Goal: Transaction & Acquisition: Purchase product/service

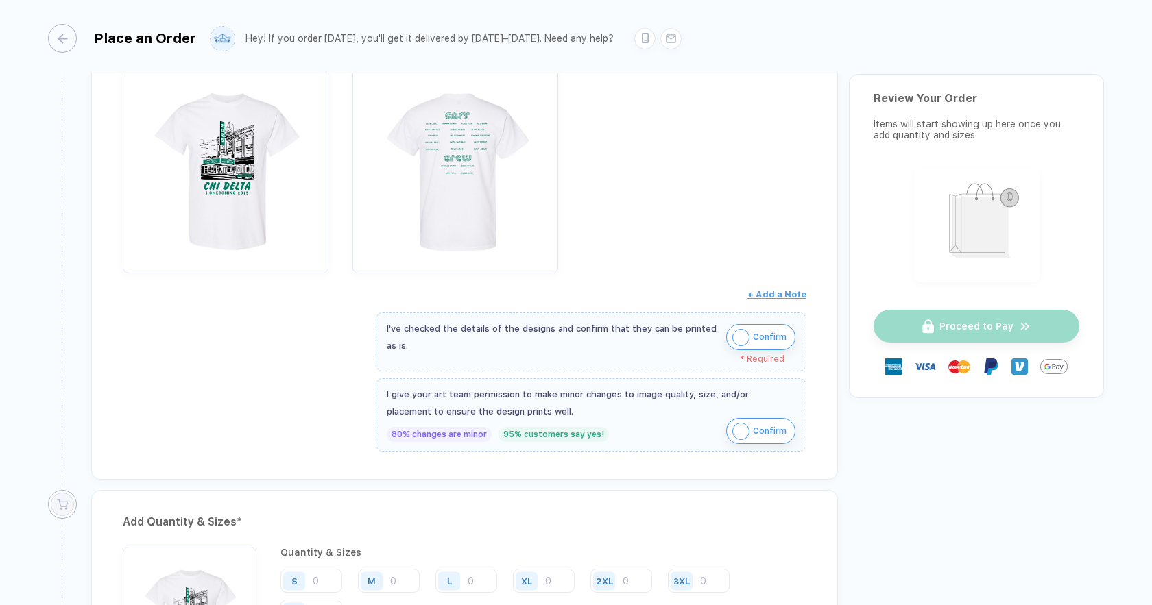
scroll to position [249, 0]
click at [755, 436] on span "Confirm" at bounding box center [770, 433] width 34 height 22
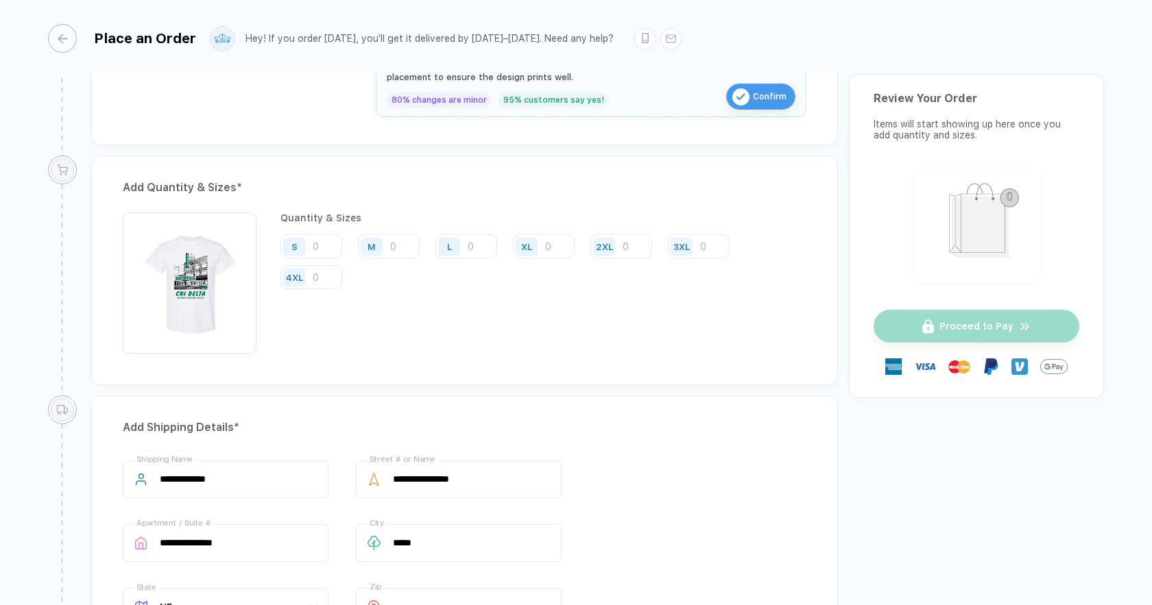
scroll to position [634, 0]
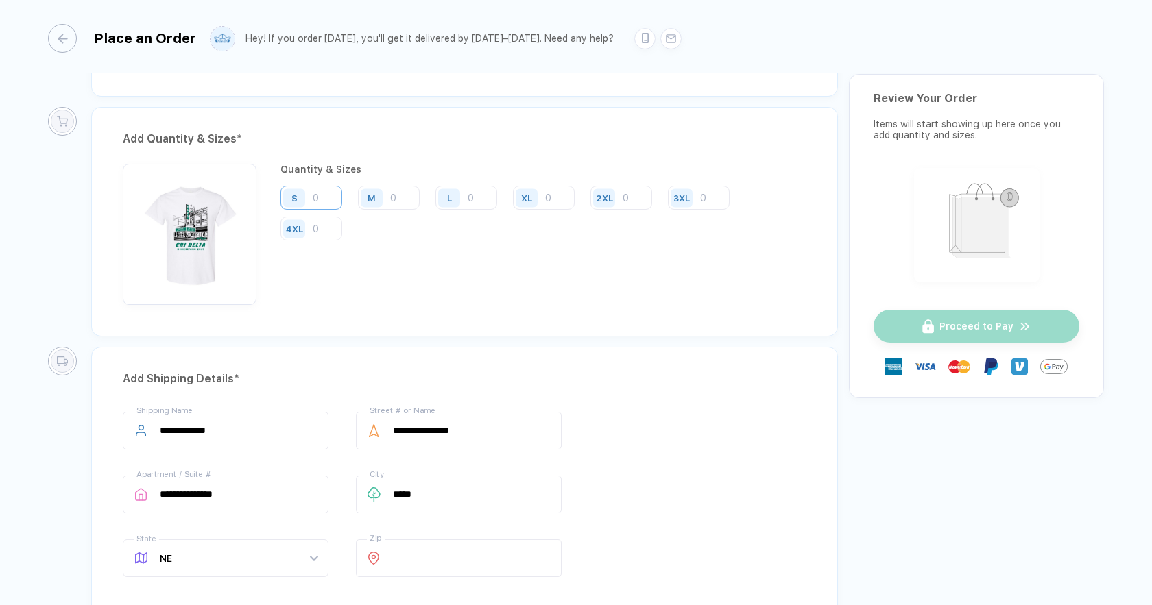
click at [321, 199] on input "number" at bounding box center [311, 198] width 62 height 24
type input "3"
click at [404, 191] on input "number" at bounding box center [389, 198] width 62 height 24
type input "7"
click at [485, 202] on input "number" at bounding box center [466, 198] width 62 height 24
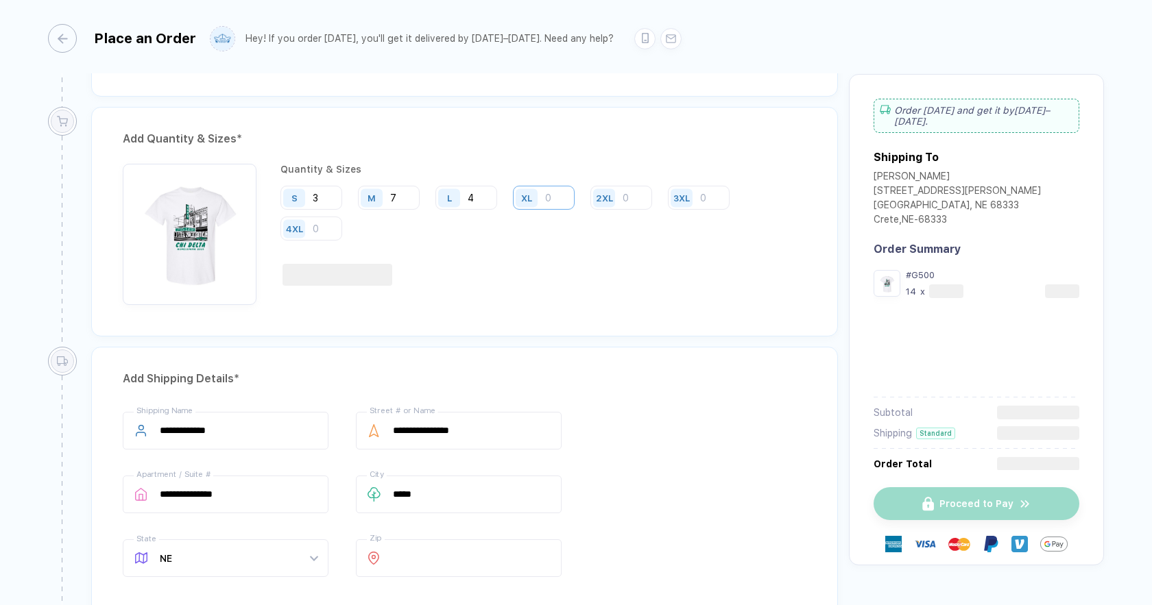
type input "4"
click at [561, 203] on input "number" at bounding box center [544, 198] width 62 height 24
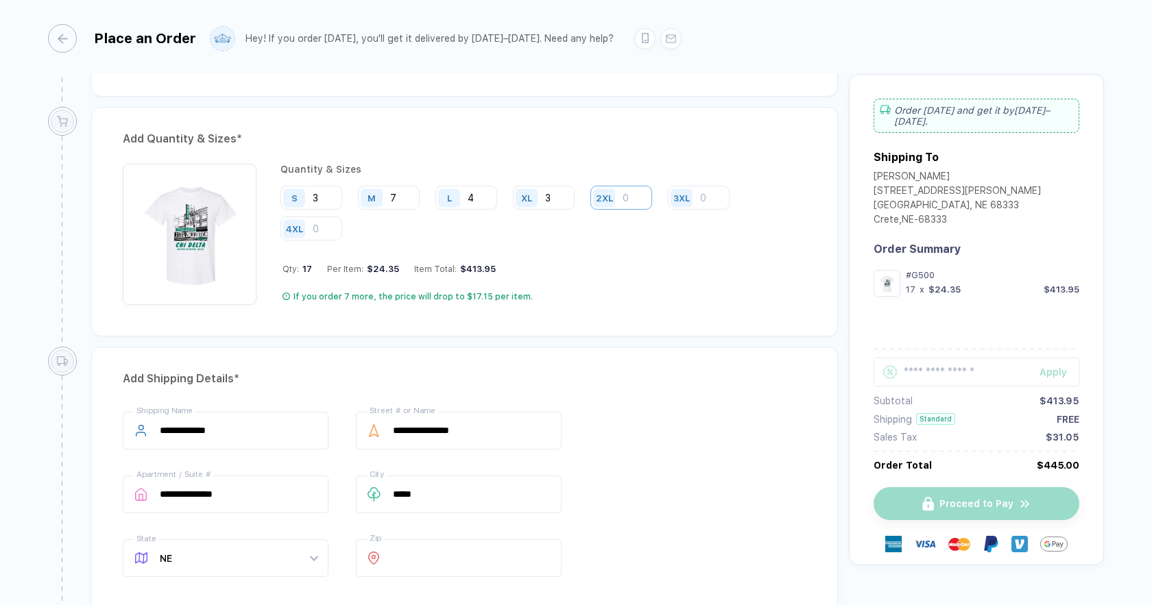
type input "3"
click at [630, 202] on input "number" at bounding box center [621, 198] width 62 height 24
type input "1"
click at [718, 205] on input "number" at bounding box center [699, 198] width 62 height 24
type input "1"
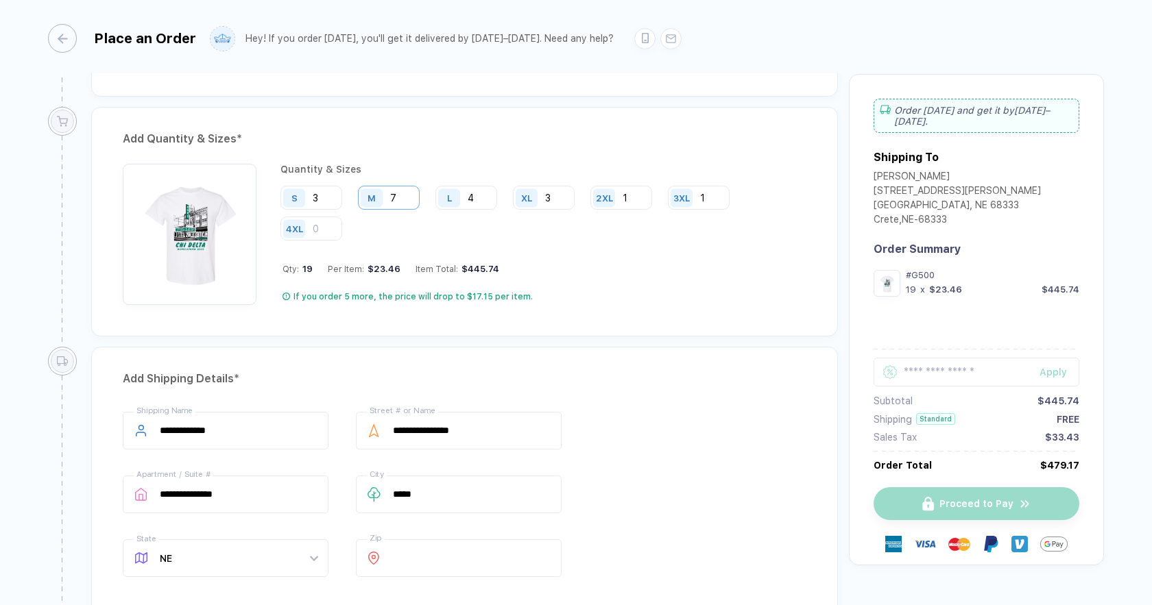
click at [413, 196] on input "7" at bounding box center [389, 198] width 62 height 24
type input "9"
click at [495, 199] on input "4" at bounding box center [466, 198] width 62 height 24
type input "6"
click at [557, 193] on input "3" at bounding box center [544, 198] width 62 height 24
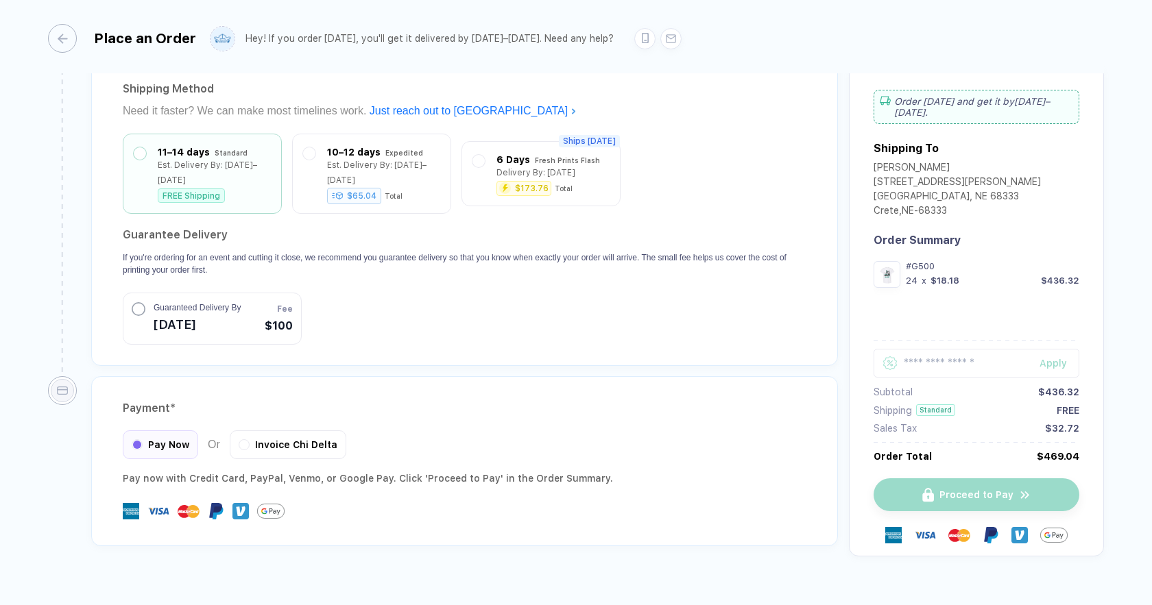
scroll to position [1169, 0]
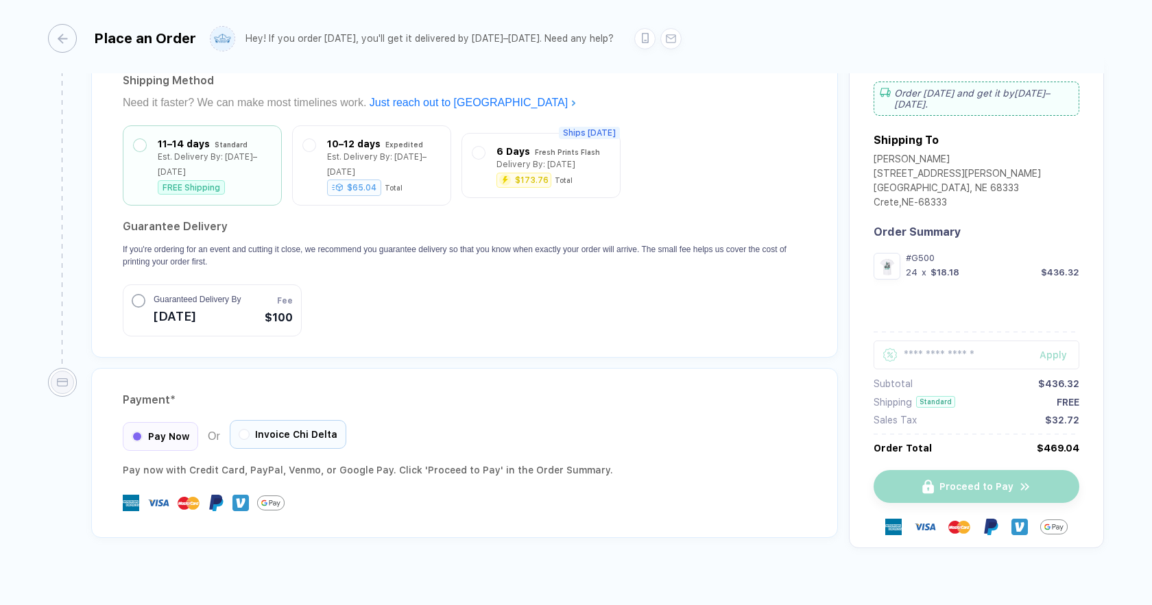
type input "4"
click at [280, 429] on span "Invoice Chi Delta" at bounding box center [296, 434] width 82 height 11
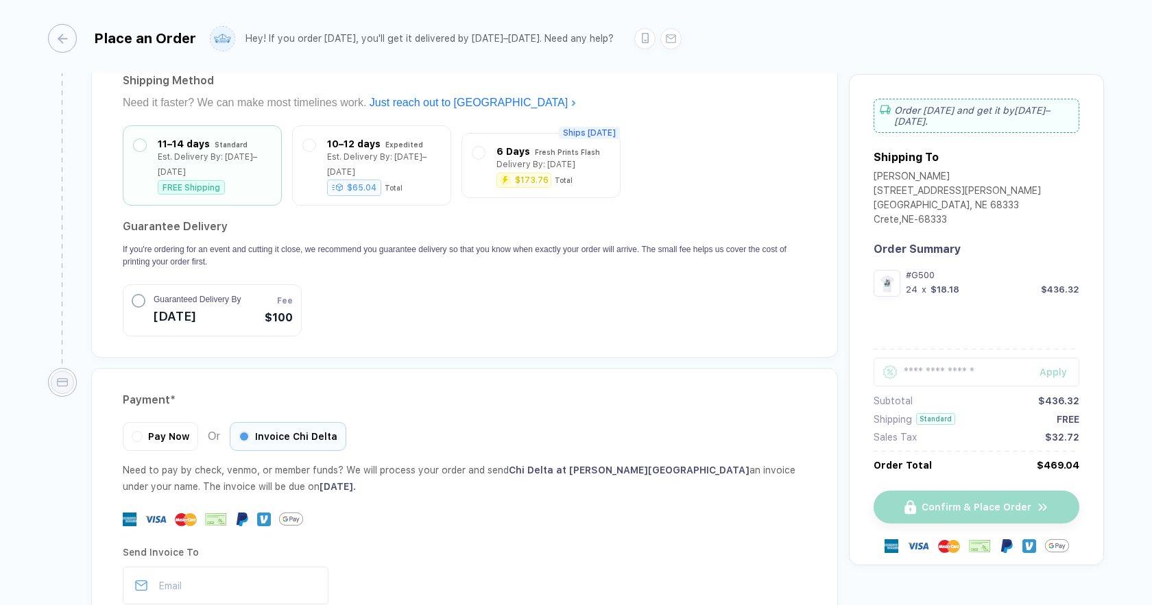
scroll to position [1305, 0]
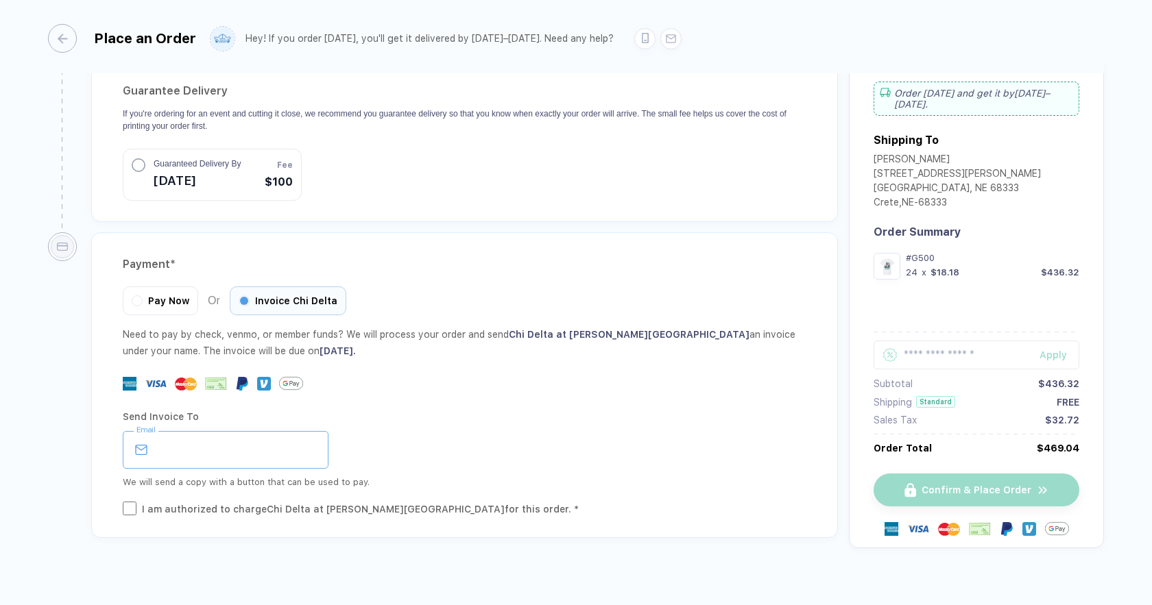
click at [243, 437] on input "email" at bounding box center [226, 450] width 206 height 38
type input "**********"
click at [311, 502] on div "I am authorized to charge Chi Delta at [PERSON_NAME][GEOGRAPHIC_DATA] for this …" at bounding box center [360, 509] width 437 height 15
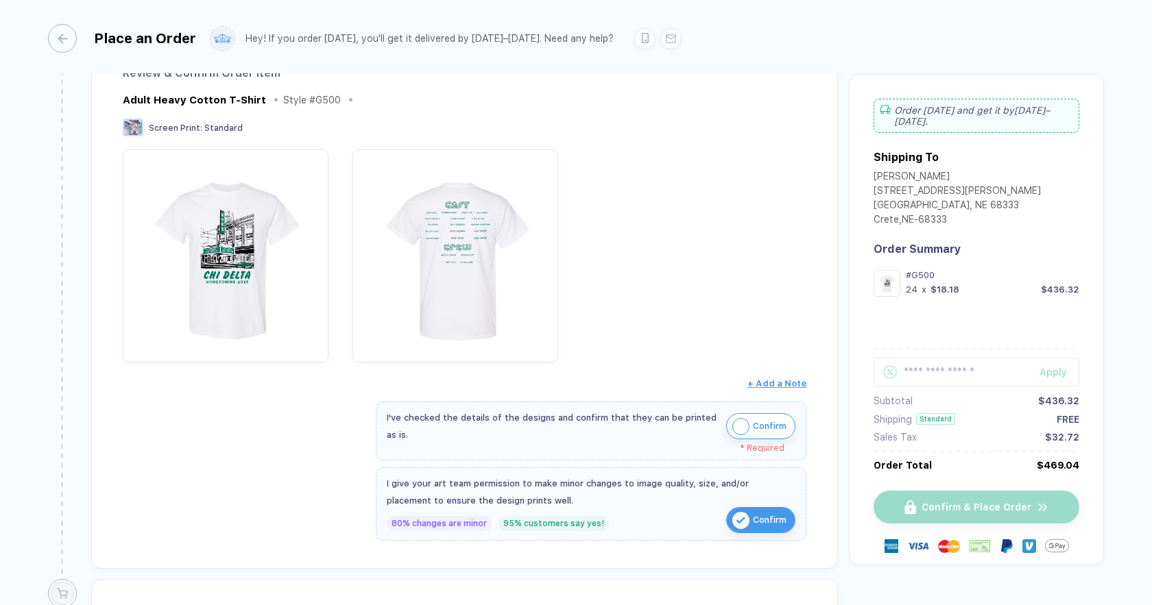
scroll to position [220, 0]
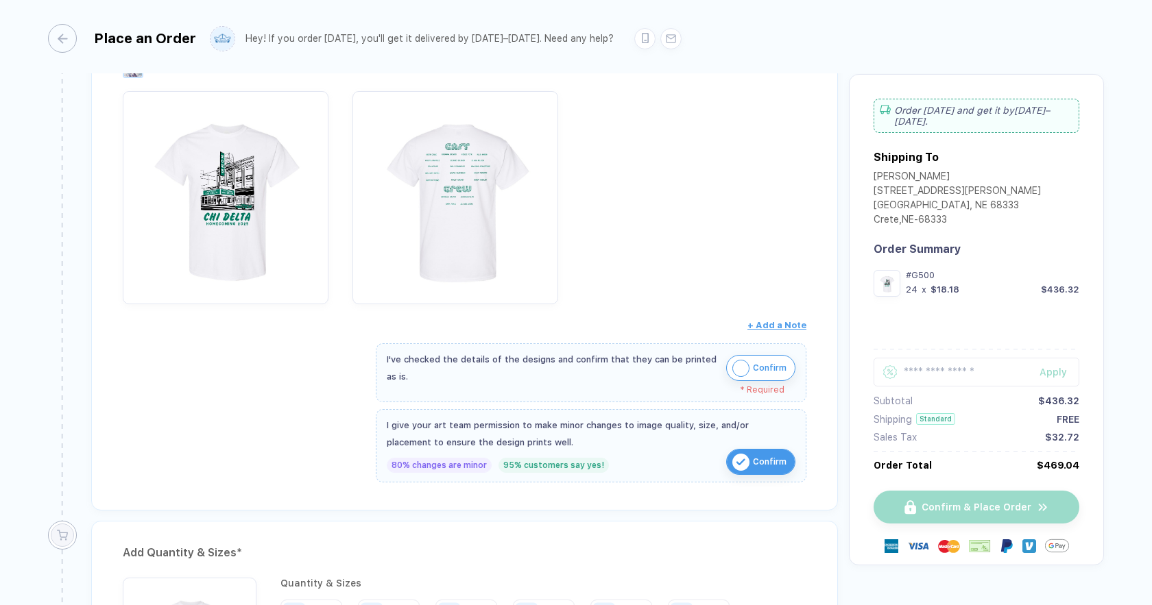
click at [753, 365] on span "Confirm" at bounding box center [770, 368] width 34 height 22
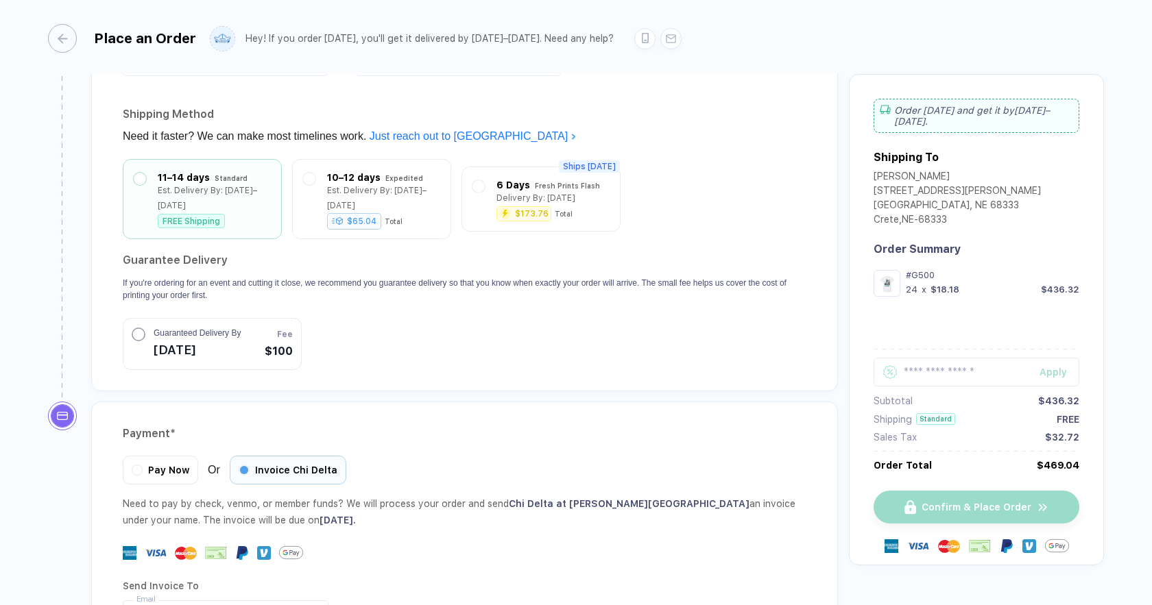
scroll to position [1295, 0]
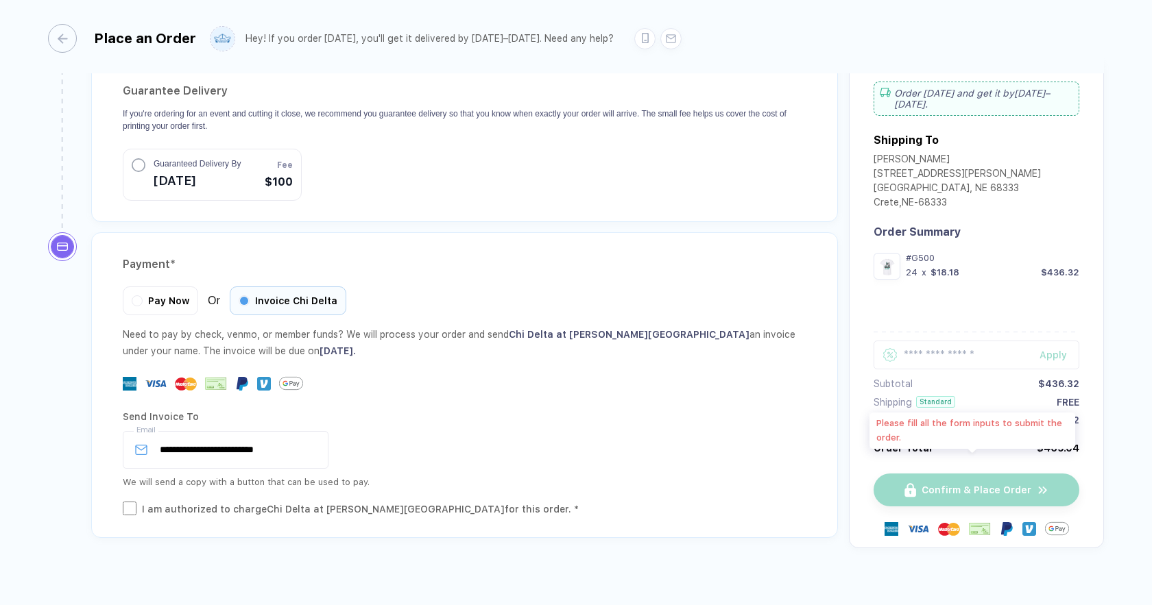
click at [915, 476] on div "Confirm & Place Order" at bounding box center [976, 490] width 206 height 33
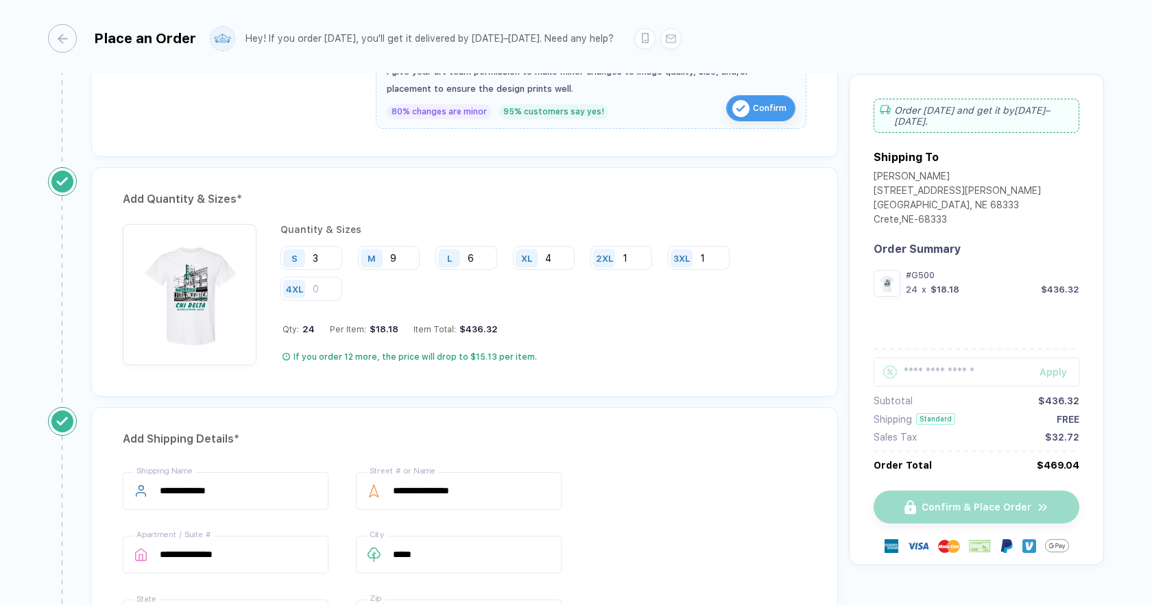
scroll to position [561, 0]
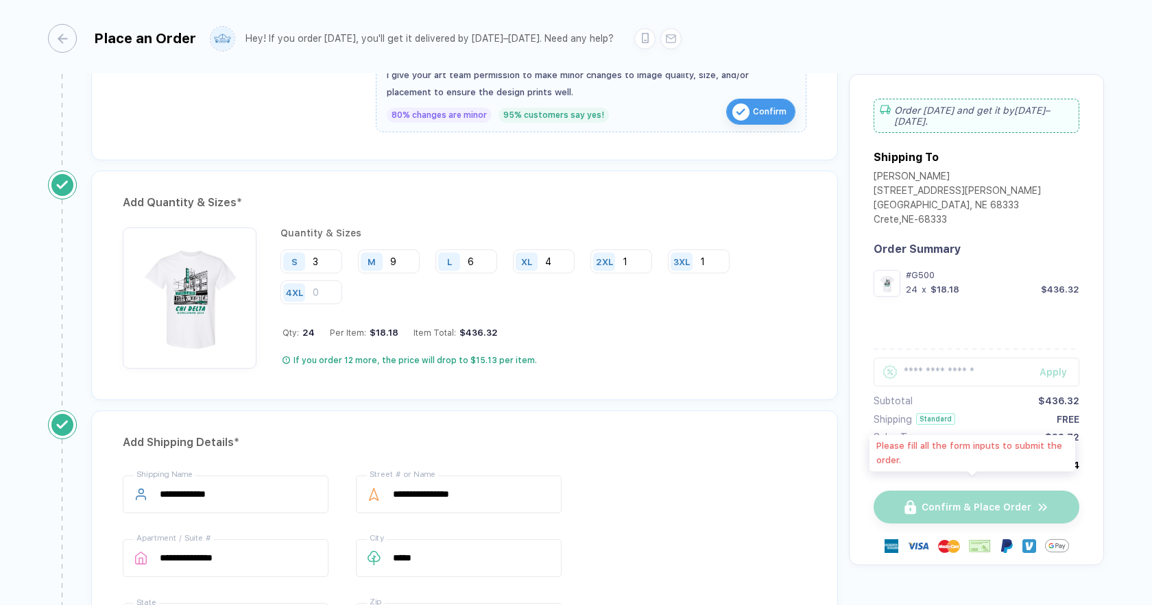
click at [1012, 505] on div "Confirm & Place Order" at bounding box center [976, 507] width 206 height 33
click at [1009, 503] on div "Confirm & Place Order" at bounding box center [976, 507] width 206 height 33
drag, startPoint x: 1009, startPoint y: 503, endPoint x: 562, endPoint y: 422, distance: 454.2
click at [942, 494] on div "Confirm & Place Order" at bounding box center [976, 507] width 206 height 33
click at [269, 363] on div "Quantity & Sizes S 3 M 9 L 6 XL 4 2XL 1 3XL 1 4XL Qty: 24 Per Item: $18.18 Item…" at bounding box center [464, 298] width 683 height 141
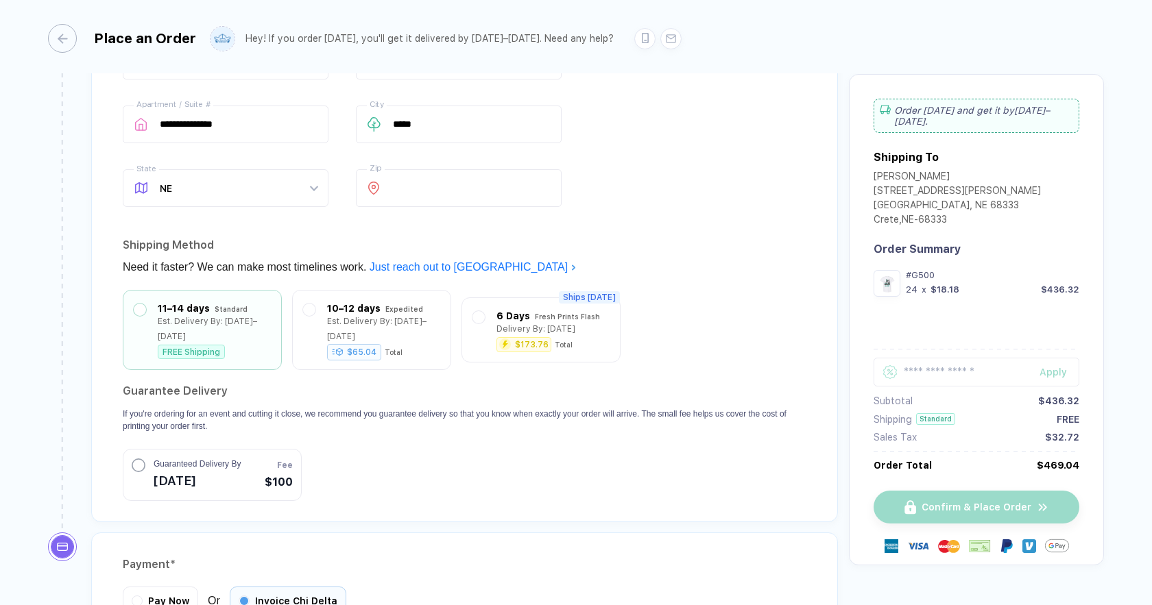
scroll to position [996, 0]
click at [207, 309] on div "Est. Delivery By: [DATE]–[DATE]" at bounding box center [214, 324] width 113 height 30
click at [208, 474] on button "Guaranteed Delivery By [DATE] Fee $100" at bounding box center [212, 472] width 179 height 52
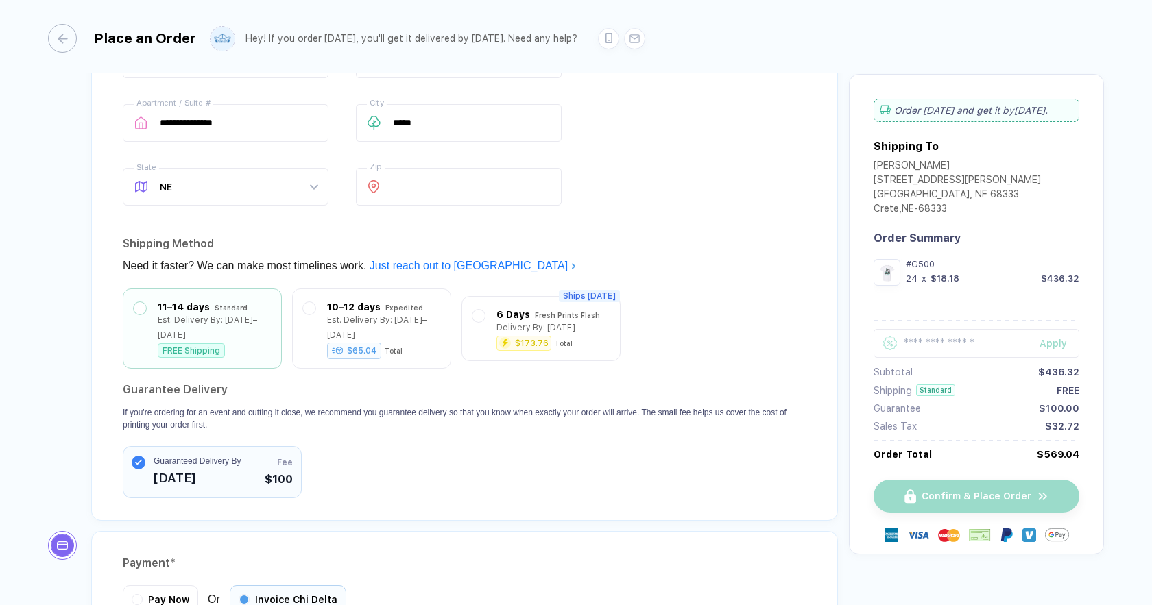
click at [210, 468] on span "[DATE]" at bounding box center [197, 479] width 87 height 22
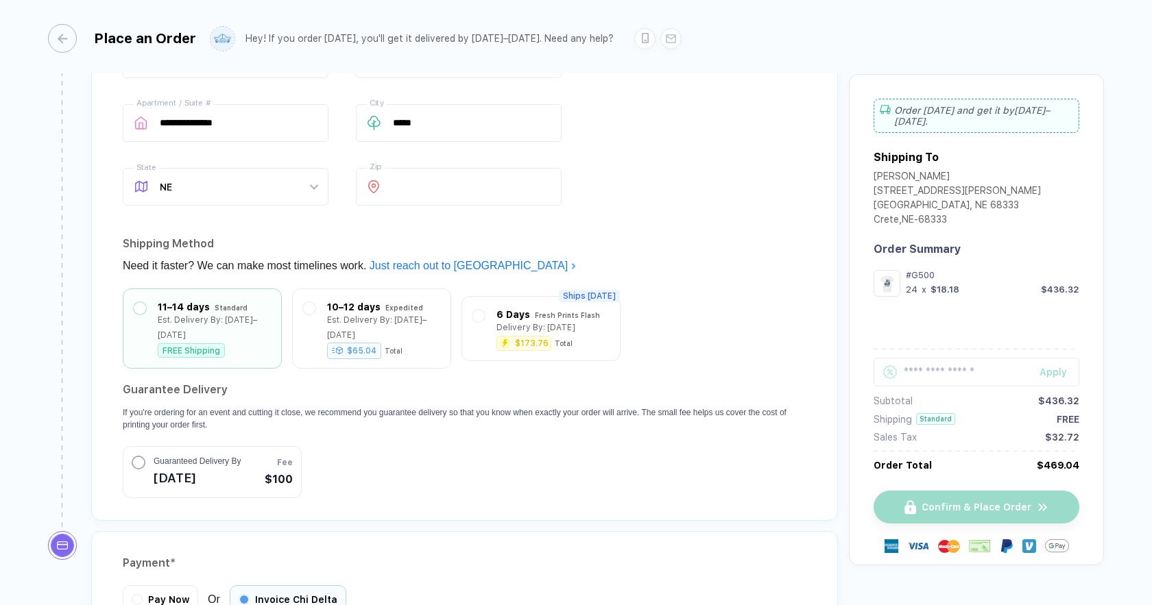
click at [210, 468] on span "[DATE]" at bounding box center [197, 479] width 87 height 22
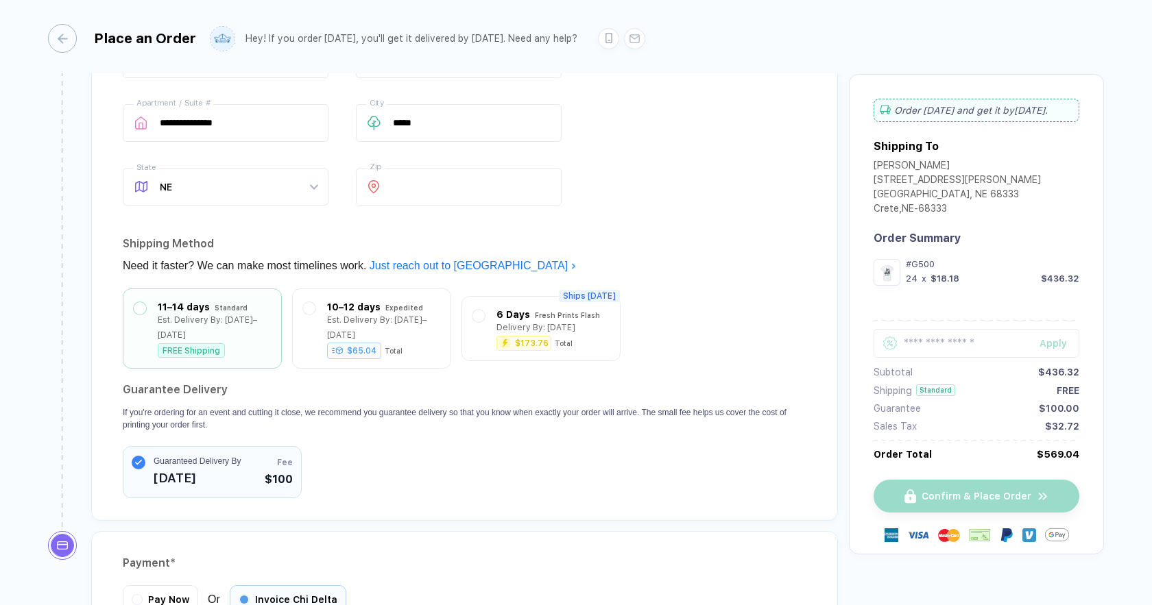
click at [213, 468] on span "[DATE]" at bounding box center [197, 479] width 87 height 22
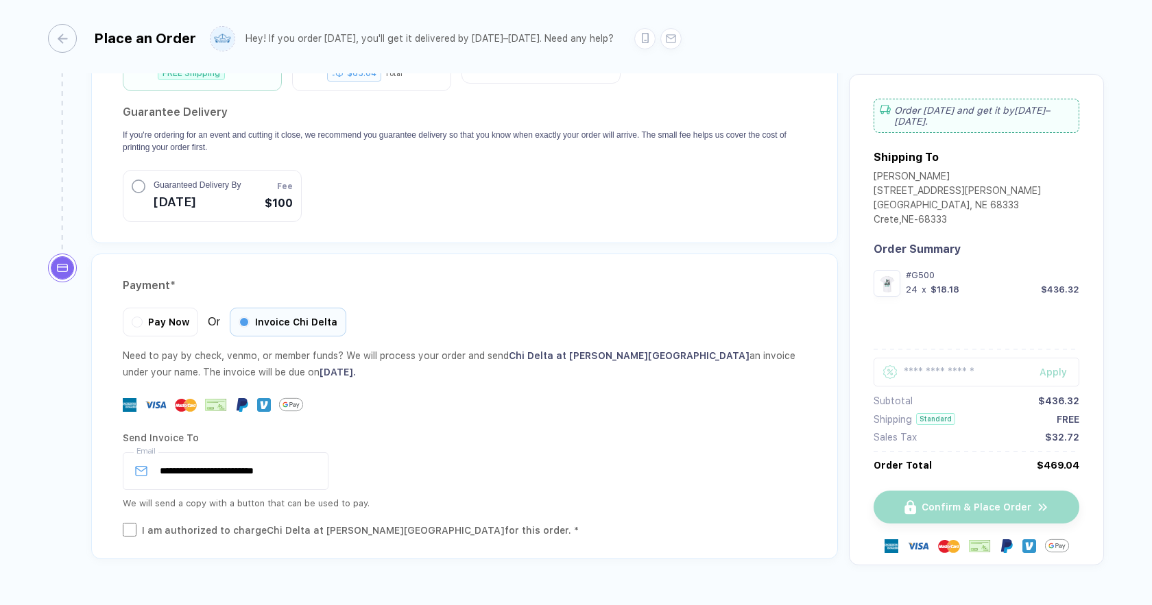
scroll to position [1295, 0]
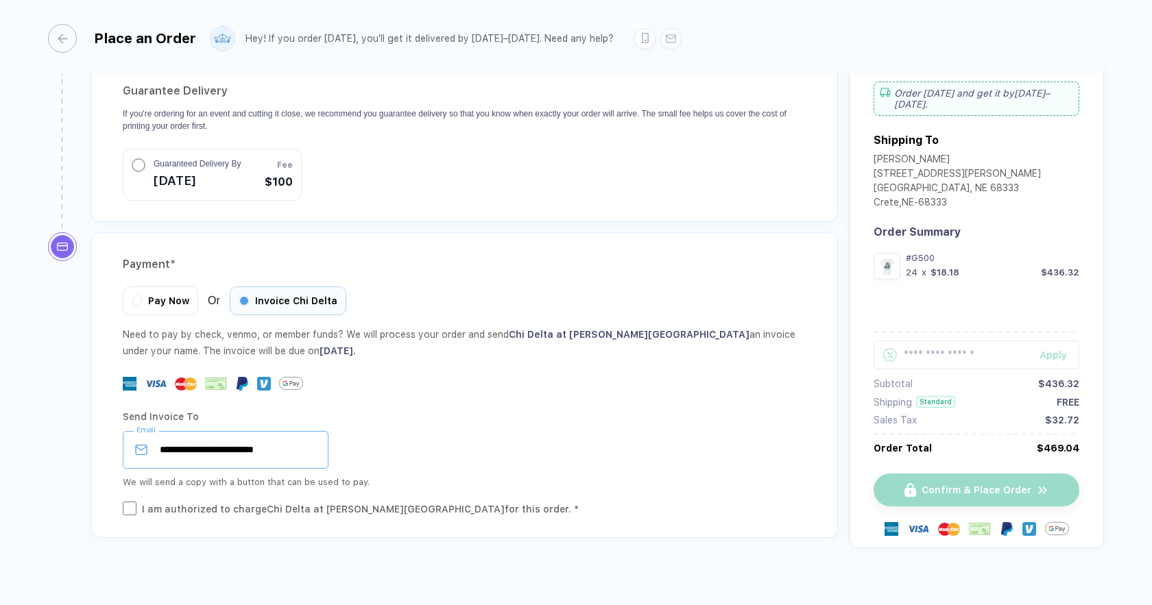
click at [320, 444] on input "**********" at bounding box center [226, 450] width 206 height 38
drag, startPoint x: 379, startPoint y: 494, endPoint x: 380, endPoint y: 487, distance: 6.9
click at [380, 502] on div "I am authorized to charge Chi Delta at [PERSON_NAME][GEOGRAPHIC_DATA] for this …" at bounding box center [360, 509] width 437 height 15
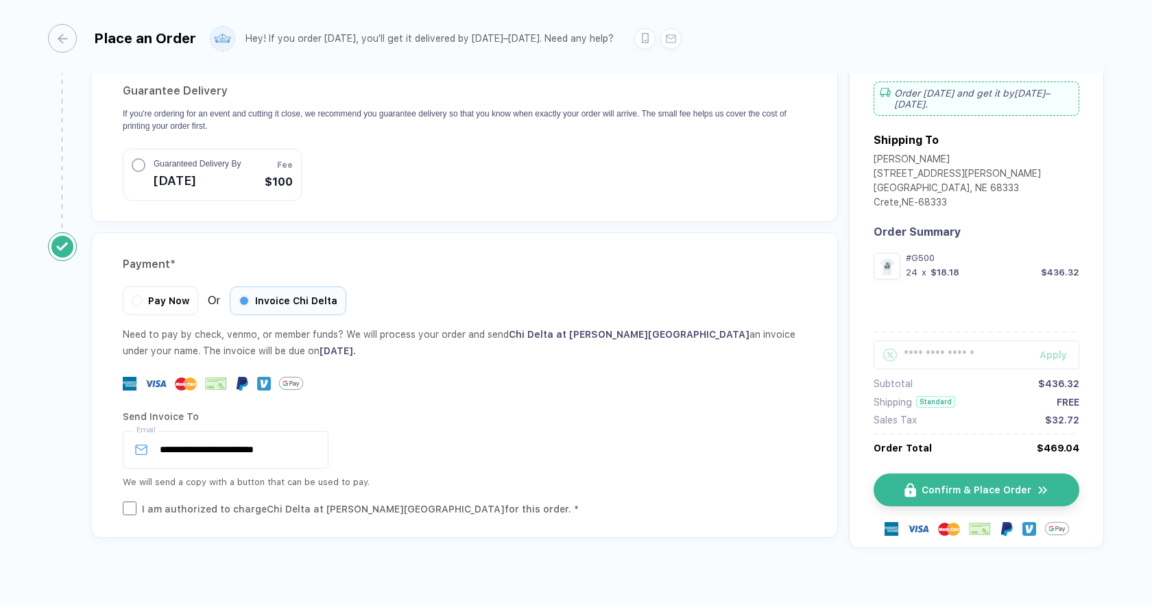
click at [411, 502] on div "I am authorized to charge Chi Delta at [PERSON_NAME][GEOGRAPHIC_DATA] for this …" at bounding box center [360, 509] width 437 height 15
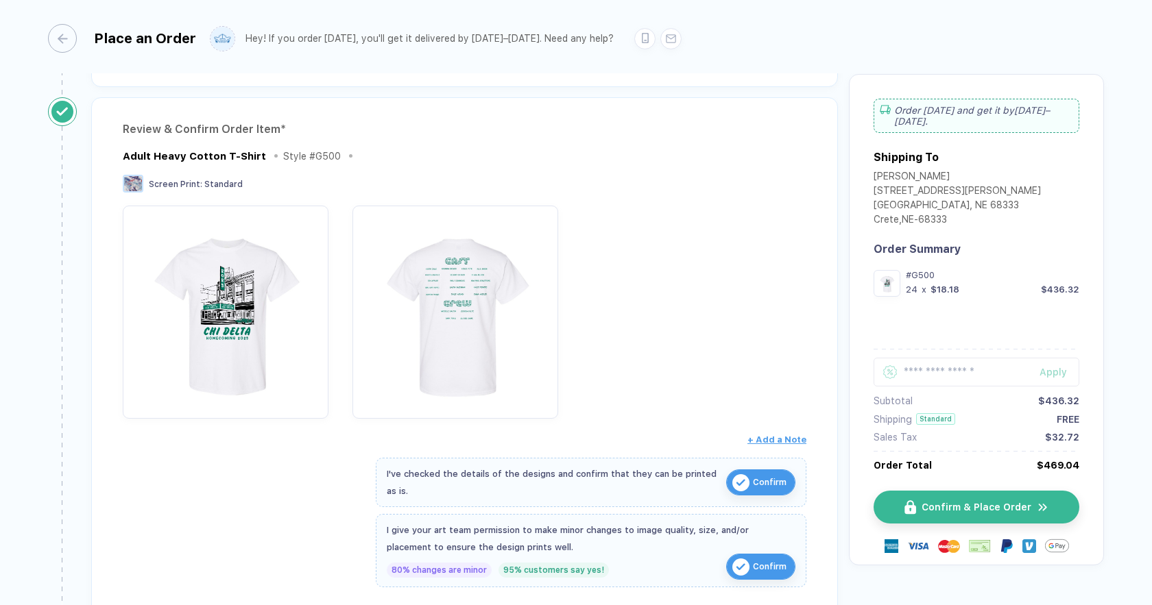
scroll to position [0, 0]
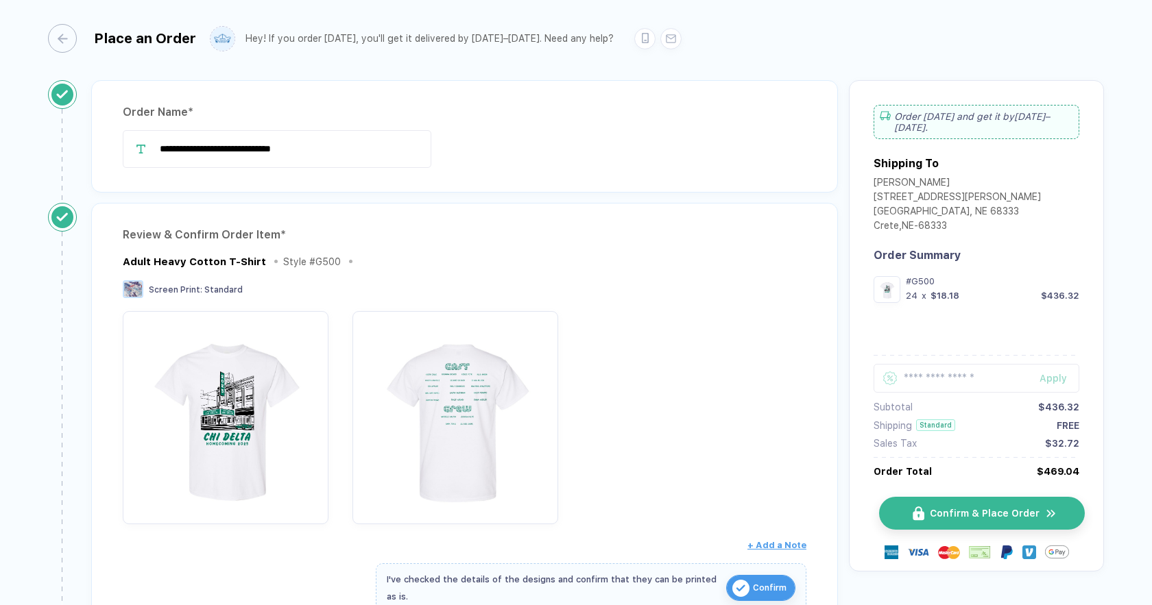
click at [1010, 509] on button "Confirm & Place Order" at bounding box center [982, 513] width 206 height 33
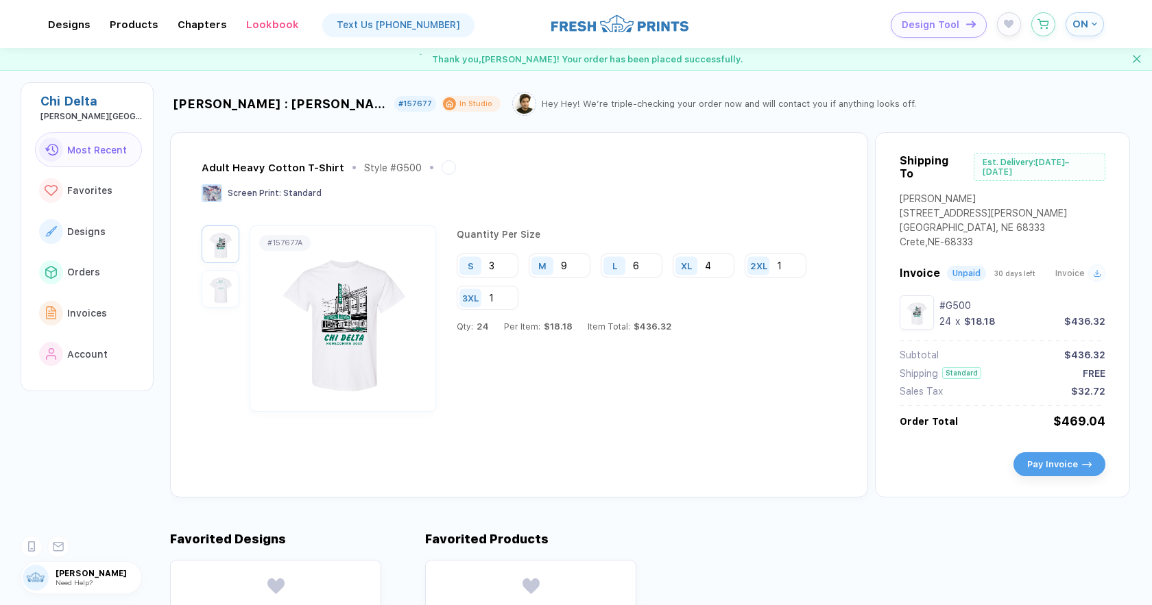
click at [221, 297] on img "button" at bounding box center [220, 289] width 31 height 31
click at [320, 303] on img at bounding box center [343, 319] width 178 height 160
click at [380, 326] on img at bounding box center [343, 319] width 178 height 160
